Goal: Download file/media

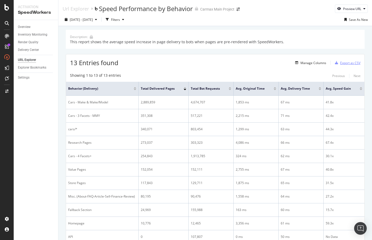
click at [349, 63] on div "Export as CSV" at bounding box center [350, 63] width 20 height 4
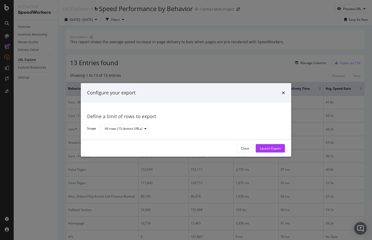
click at [274, 146] on div "Launch Export" at bounding box center [270, 148] width 21 height 4
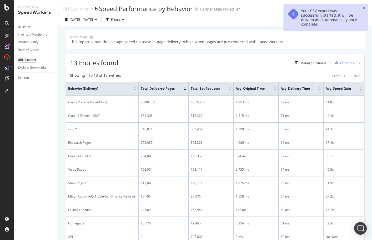
click at [338, 17] on div "Your CSV export was successfully started, it will be downloaded automatically o…" at bounding box center [329, 17] width 57 height 18
click at [365, 8] on icon "close toast" at bounding box center [364, 8] width 3 height 4
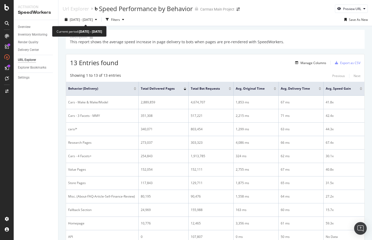
click at [97, 19] on icon "button" at bounding box center [96, 19] width 2 height 3
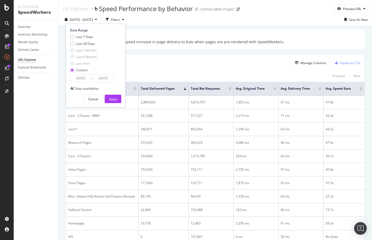
click at [71, 36] on div "Last 7 Days" at bounding box center [72, 37] width 4 height 4
type input "[DATE]"
click at [108, 97] on button "Apply" at bounding box center [113, 99] width 17 height 8
